Goal: Information Seeking & Learning: Learn about a topic

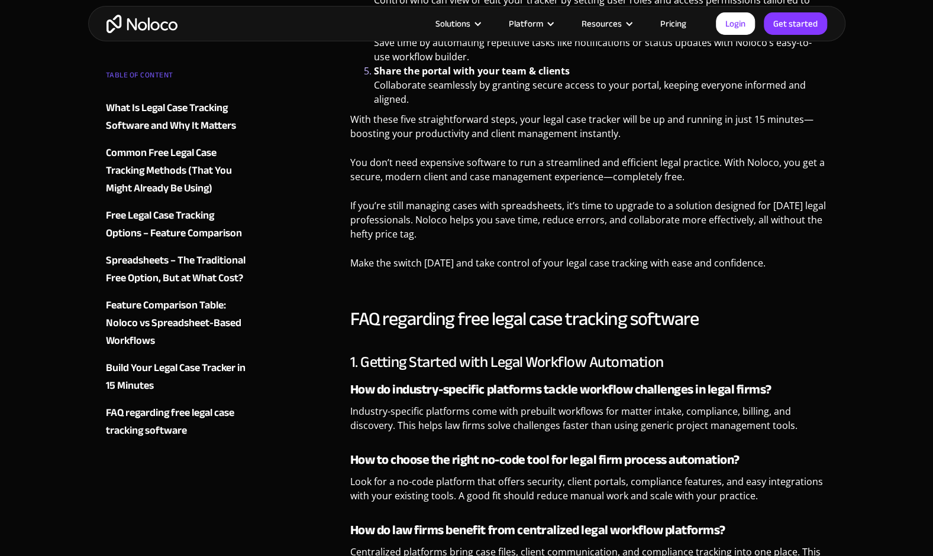
scroll to position [4688, 0]
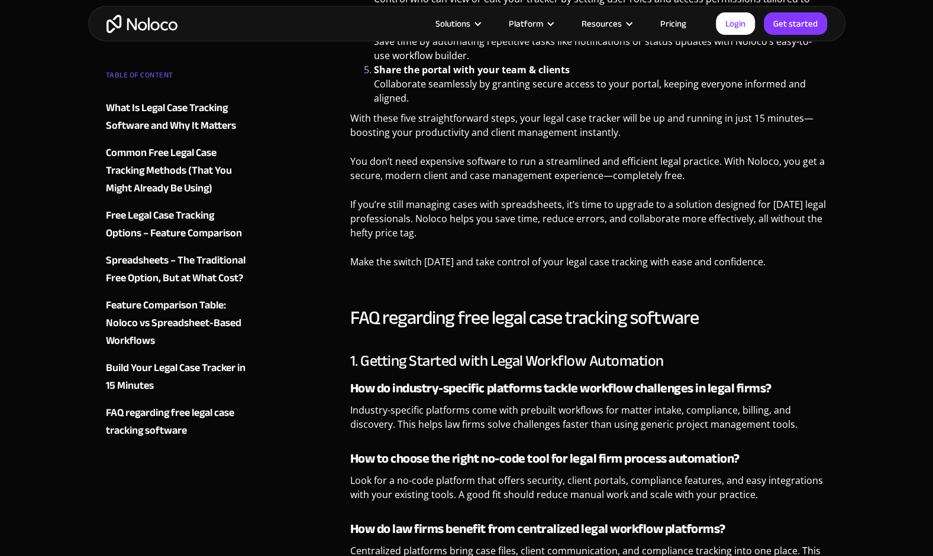
click at [162, 21] on img "home" at bounding box center [141, 24] width 71 height 18
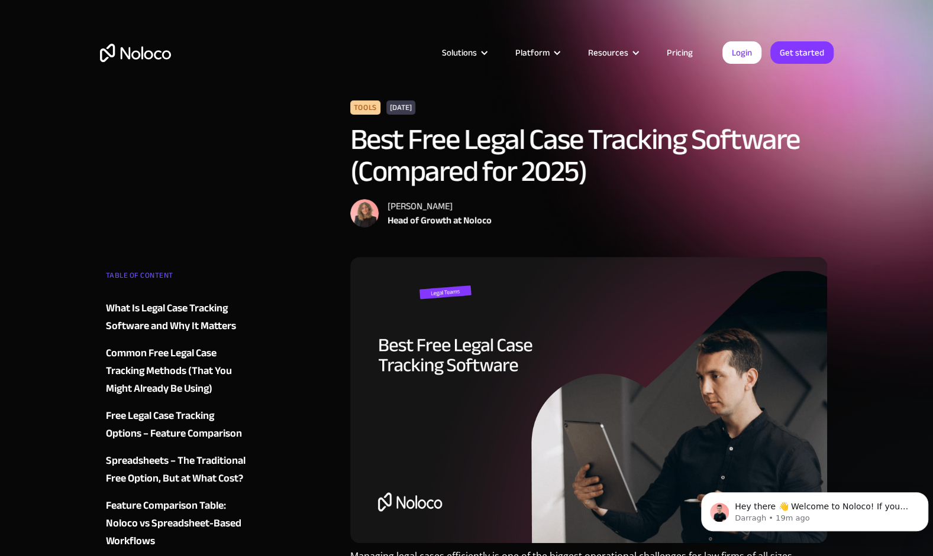
click at [267, 130] on div "Tools July 11, 2025 Best Free Legal Case Tracking Software (Compared for 2025) …" at bounding box center [466, 179] width 733 height 157
